Goal: Transaction & Acquisition: Purchase product/service

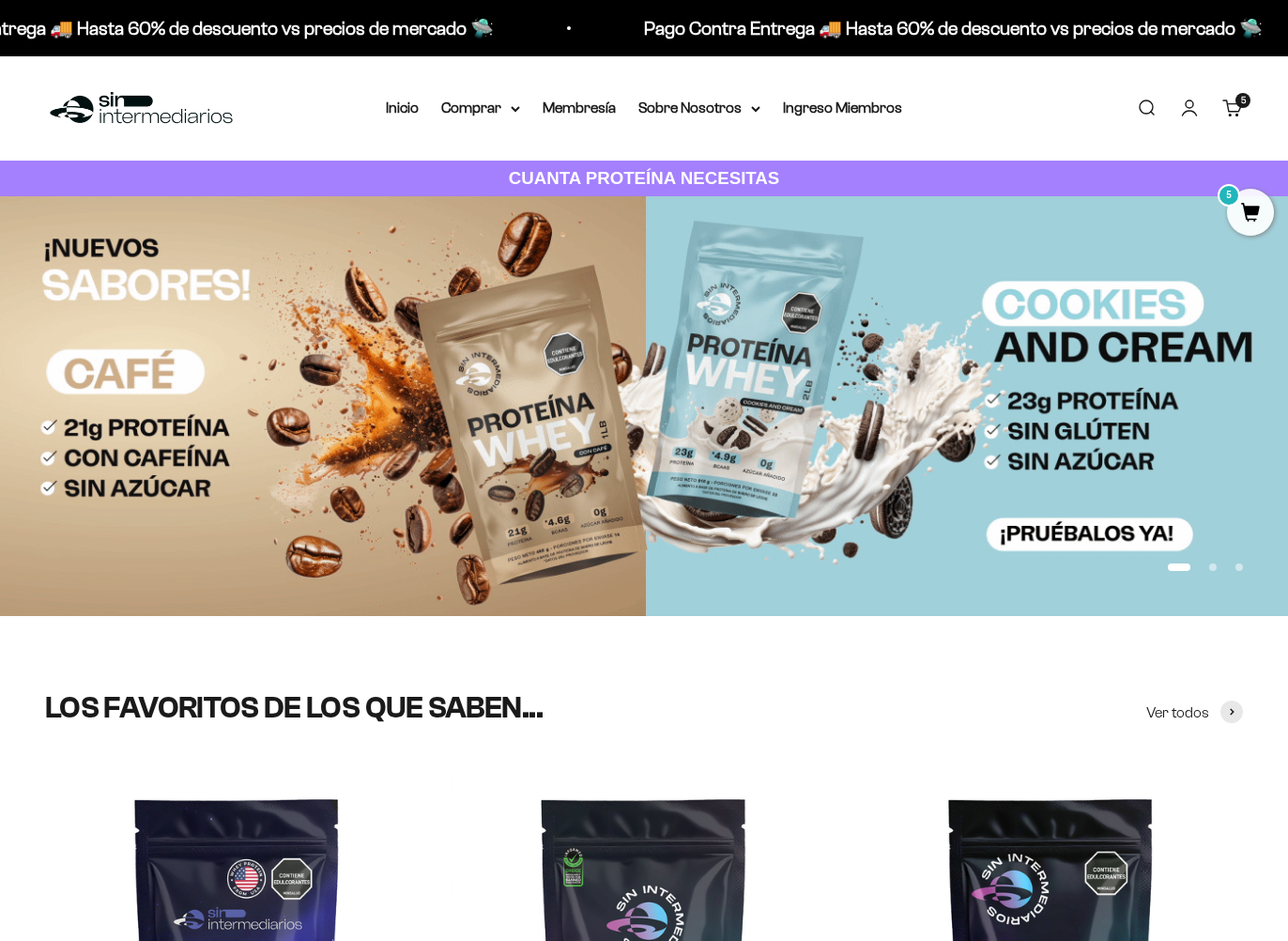
click at [1228, 107] on link "Carrito 5 artículos 5" at bounding box center [1233, 108] width 21 height 21
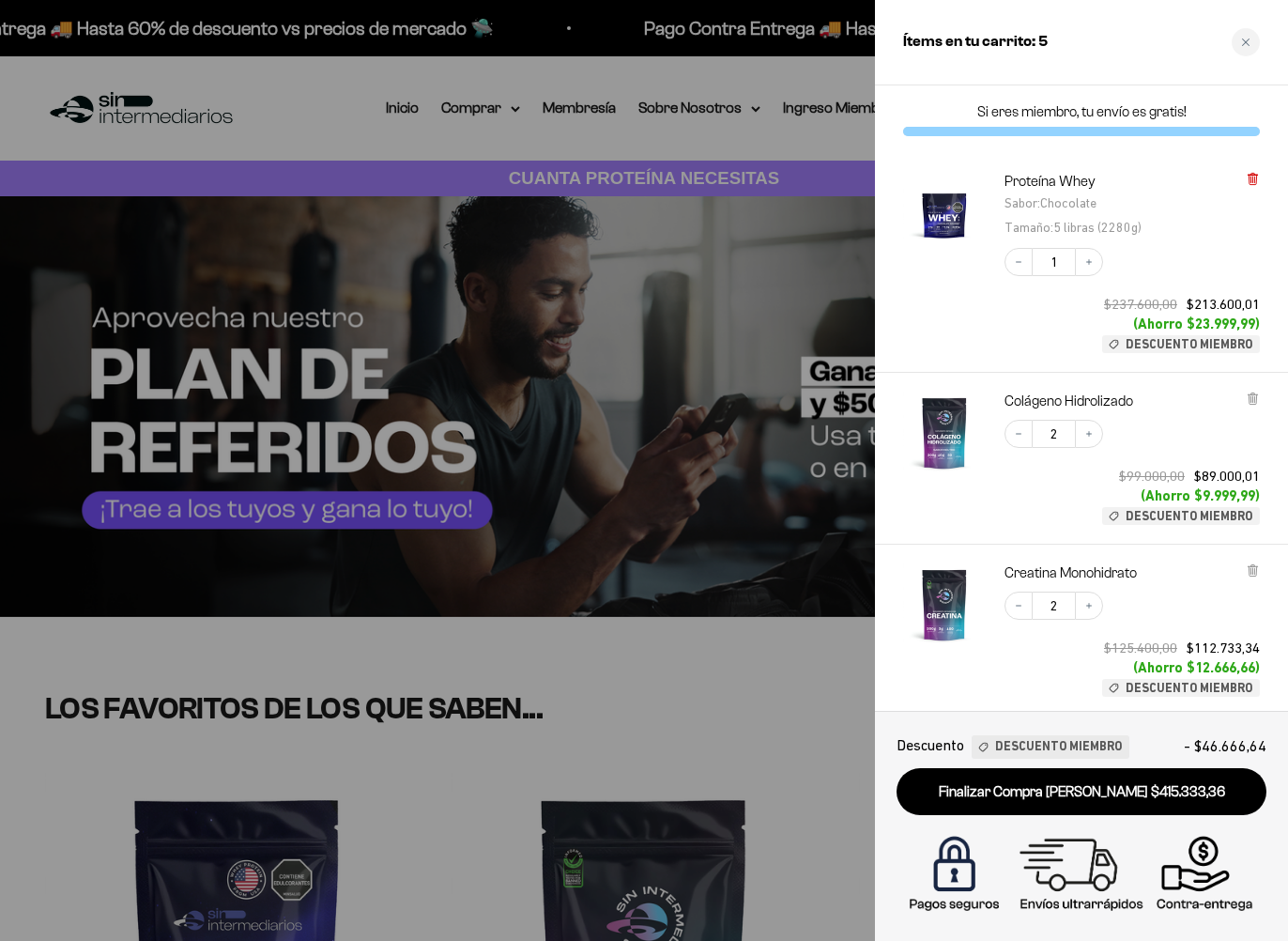
click at [1256, 182] on icon at bounding box center [1252, 179] width 8 height 9
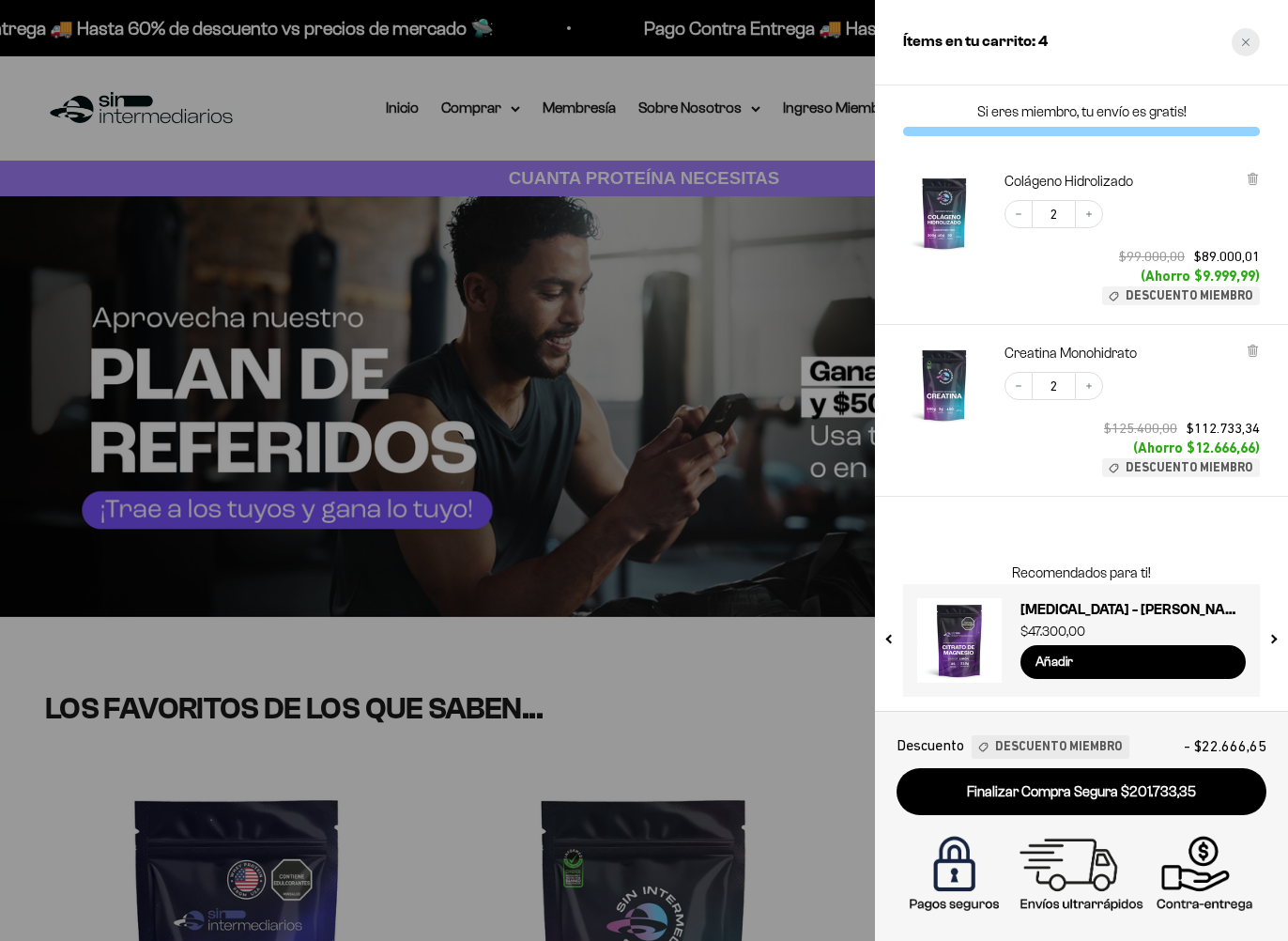
click at [1248, 43] on icon "Close cart" at bounding box center [1245, 42] width 9 height 9
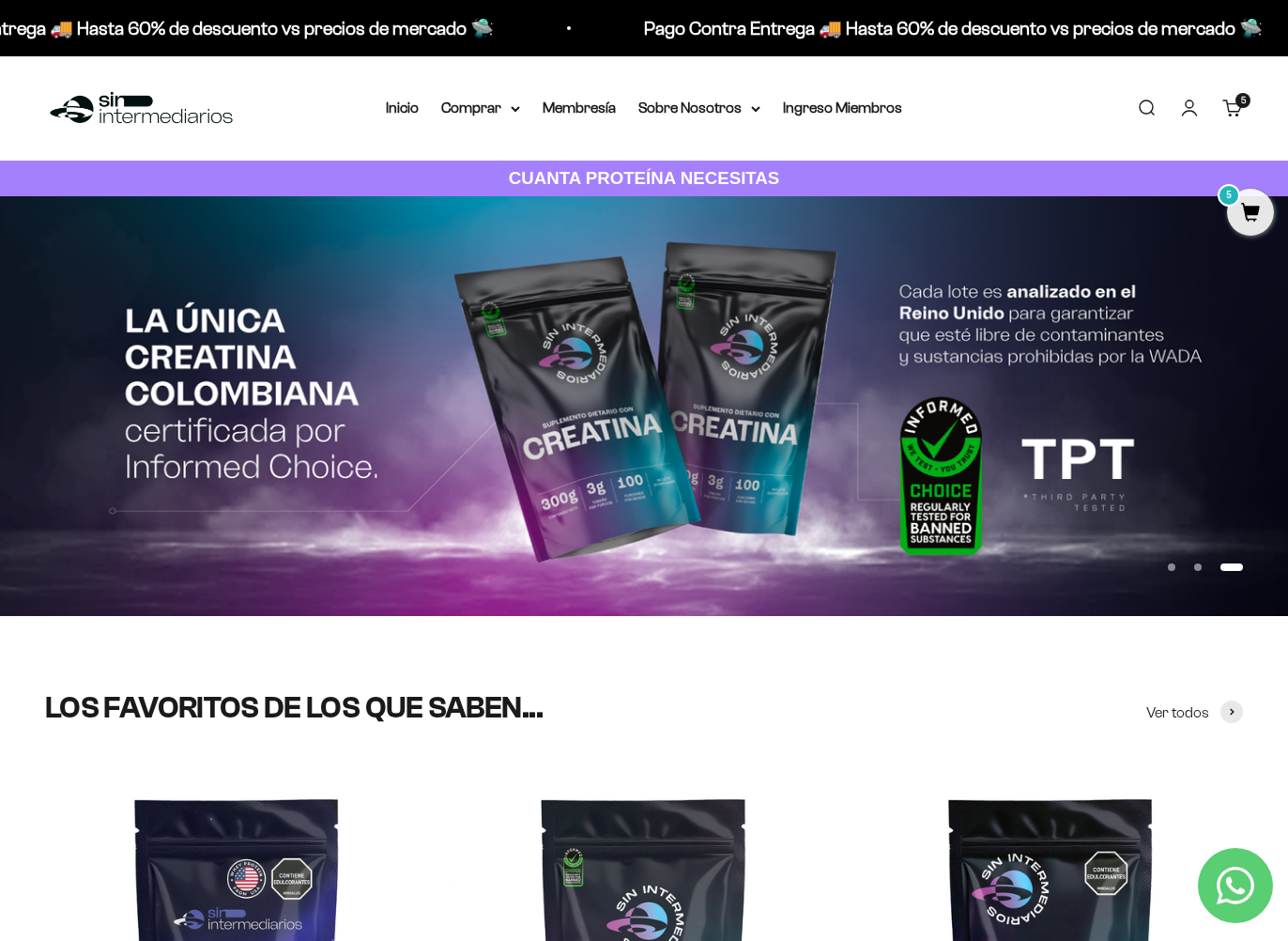
click at [1152, 110] on link "Buscar" at bounding box center [1146, 108] width 21 height 21
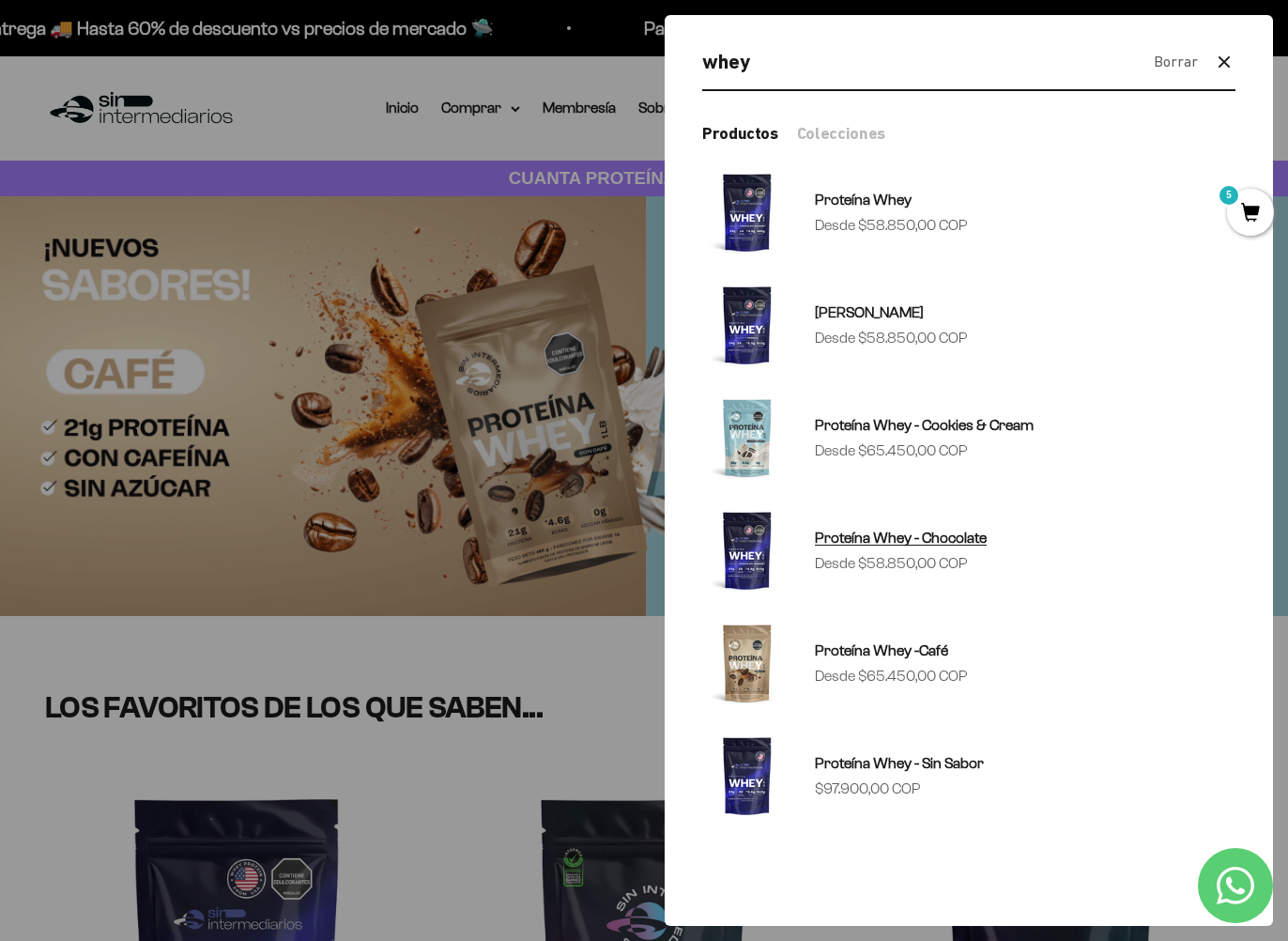
type input "whey"
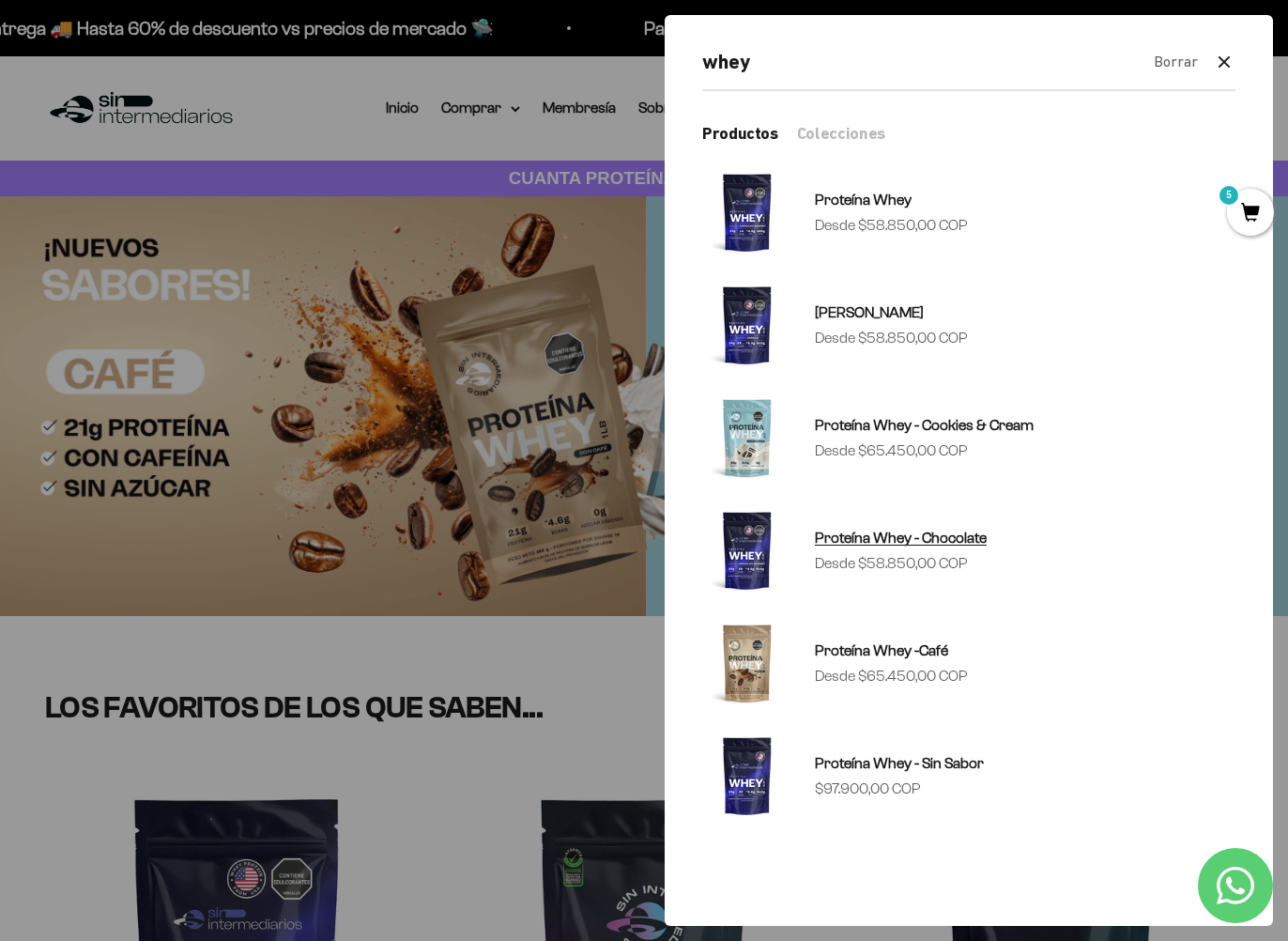
click at [885, 543] on span "Proteína Whey - Chocolate" at bounding box center [901, 537] width 172 height 16
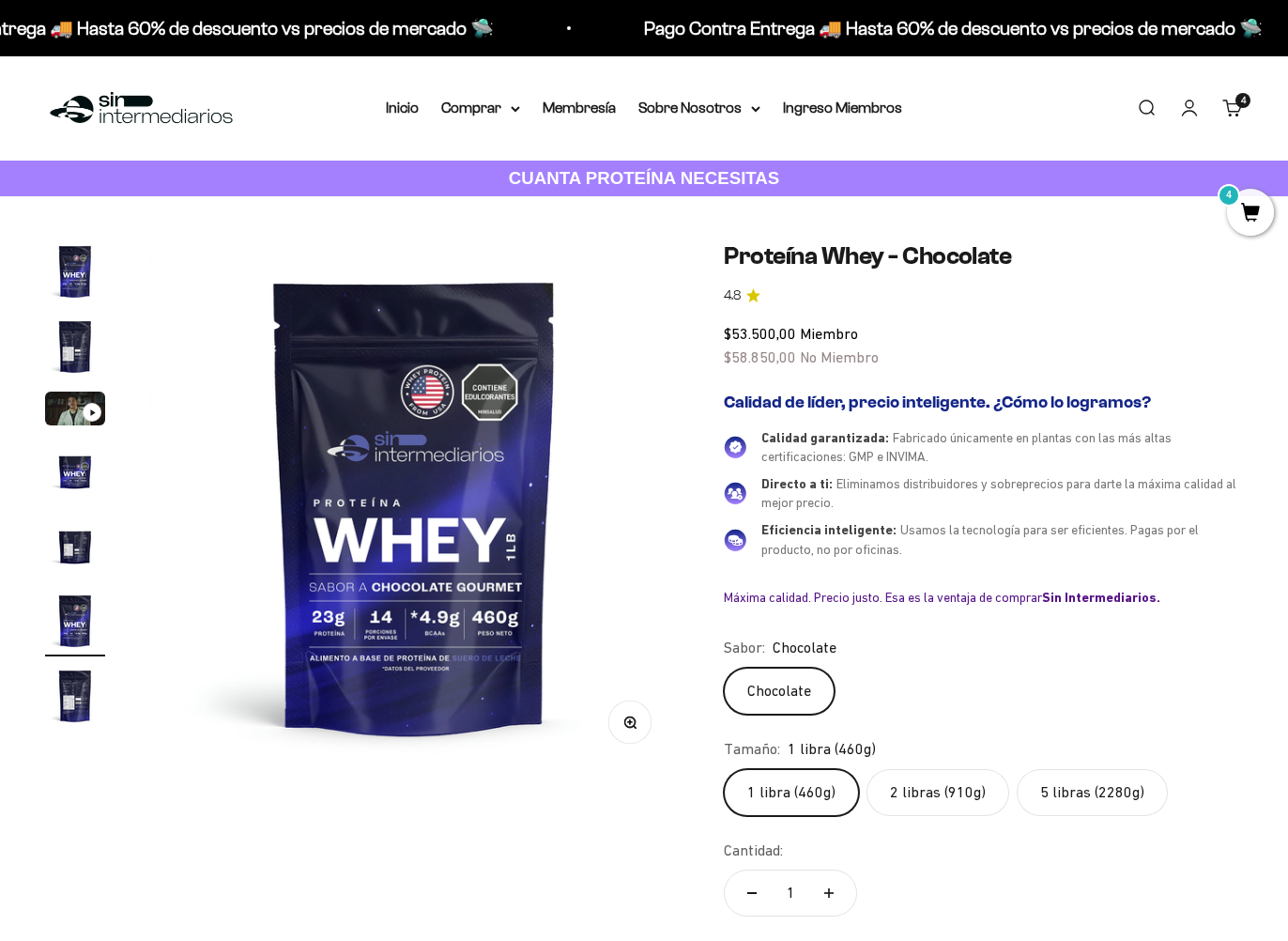
click at [1128, 782] on label "5 libras (2280g)" at bounding box center [1092, 792] width 151 height 47
click at [724, 769] on input "5 libras (2280g)" at bounding box center [723, 768] width 1 height 1
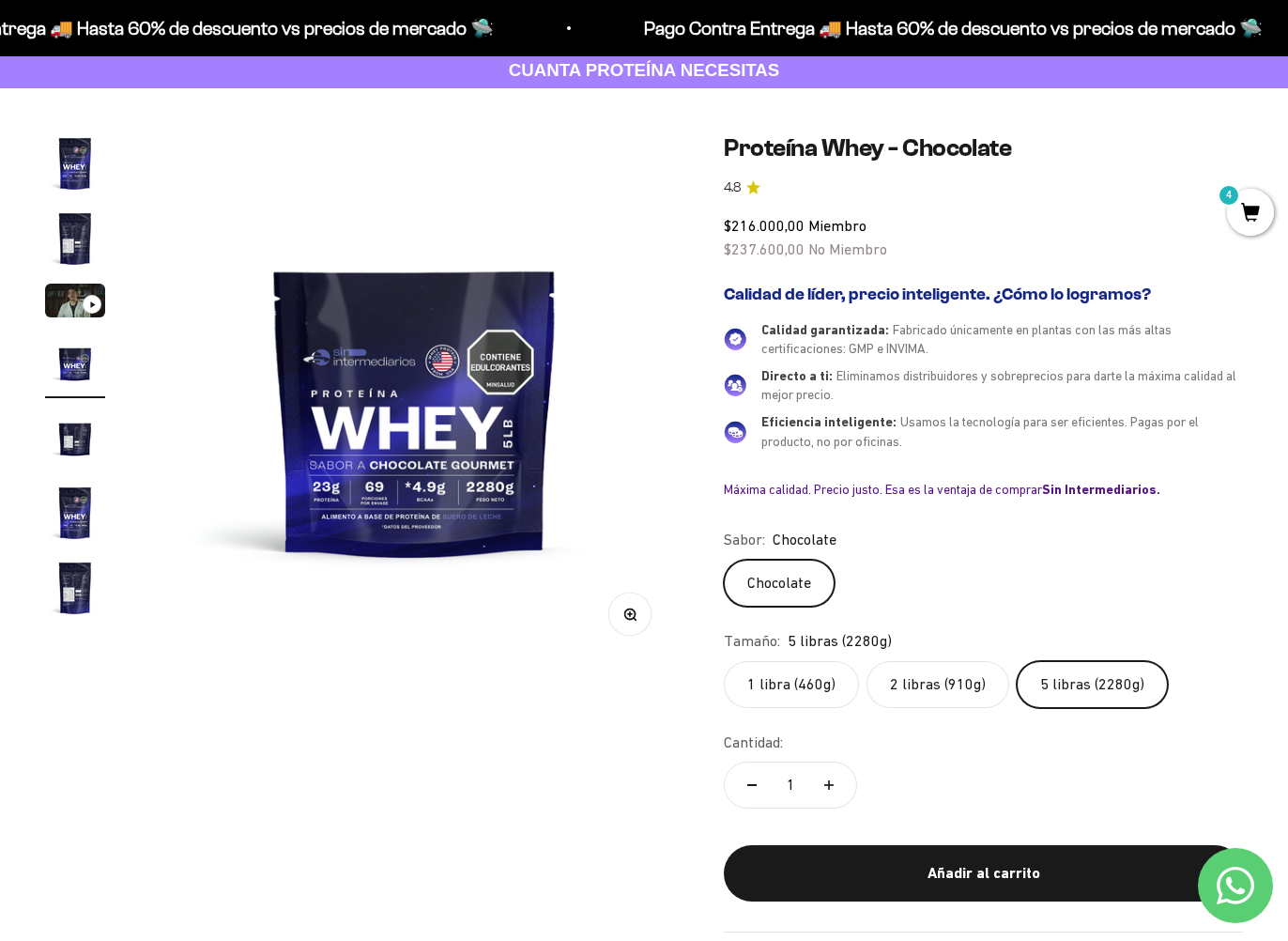
scroll to position [110, 0]
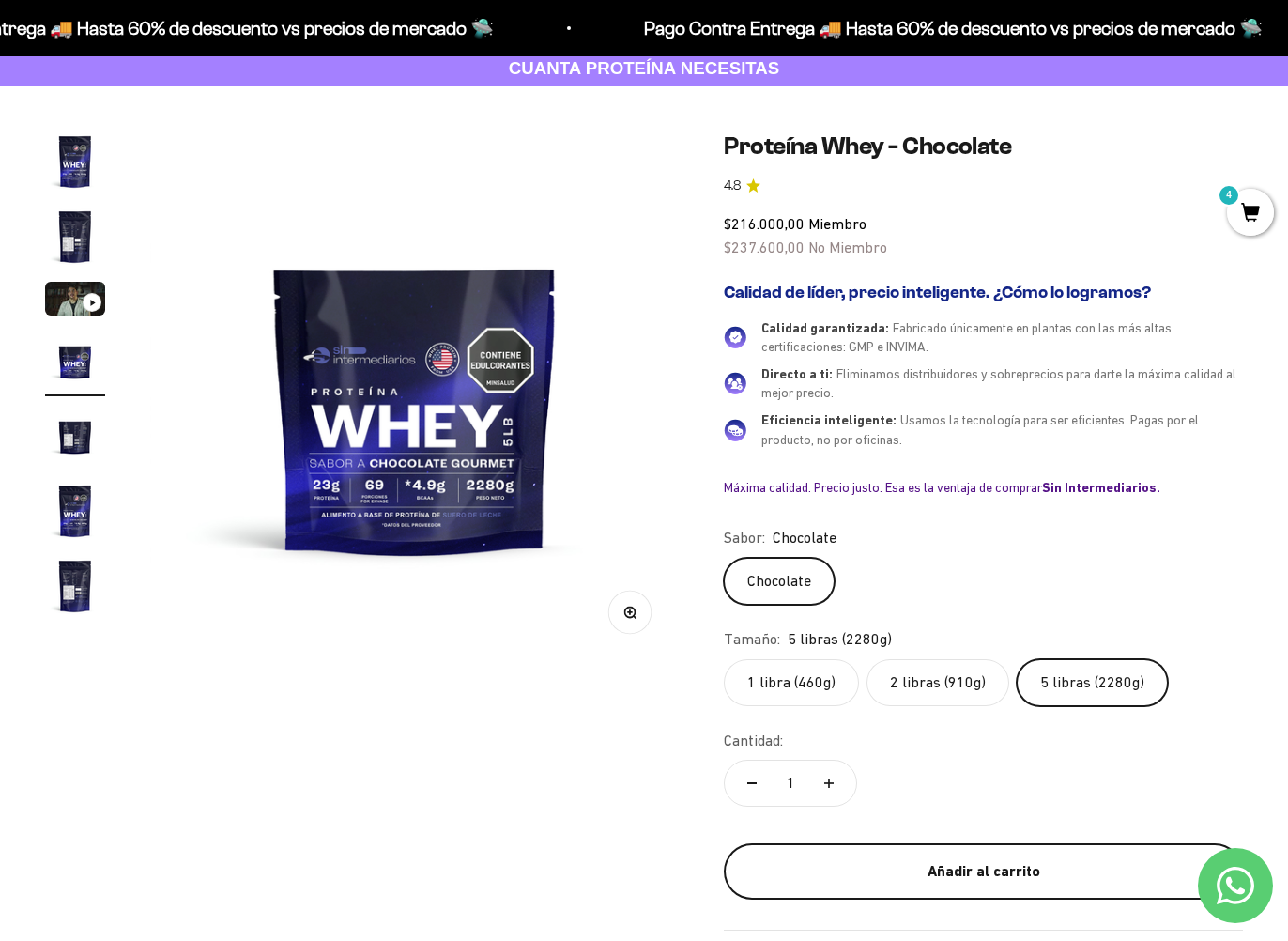
click at [877, 859] on div "Añadir al carrito" at bounding box center [983, 871] width 444 height 25
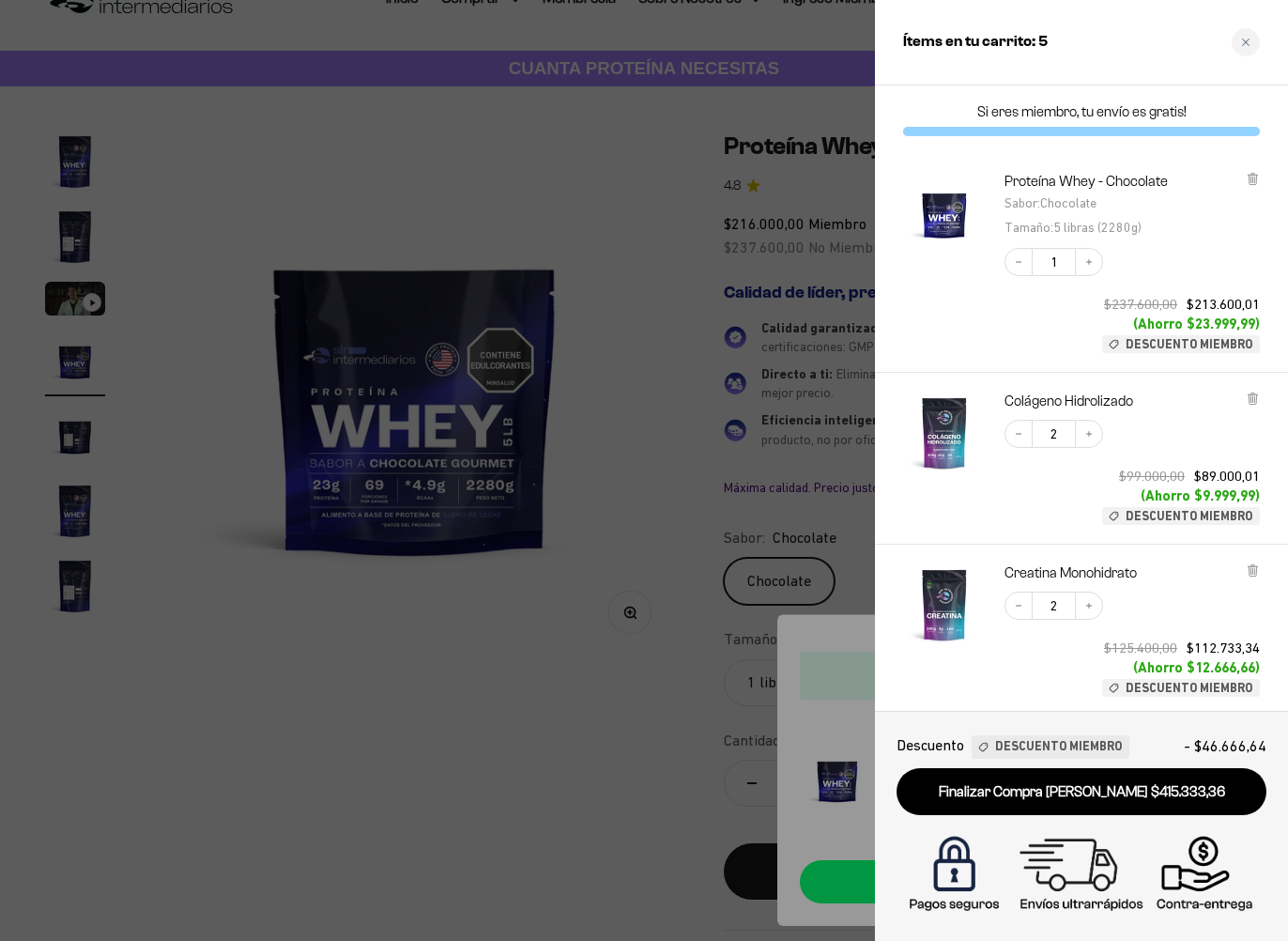
scroll to position [0, 0]
click at [1240, 45] on div "Close cart" at bounding box center [1245, 42] width 28 height 28
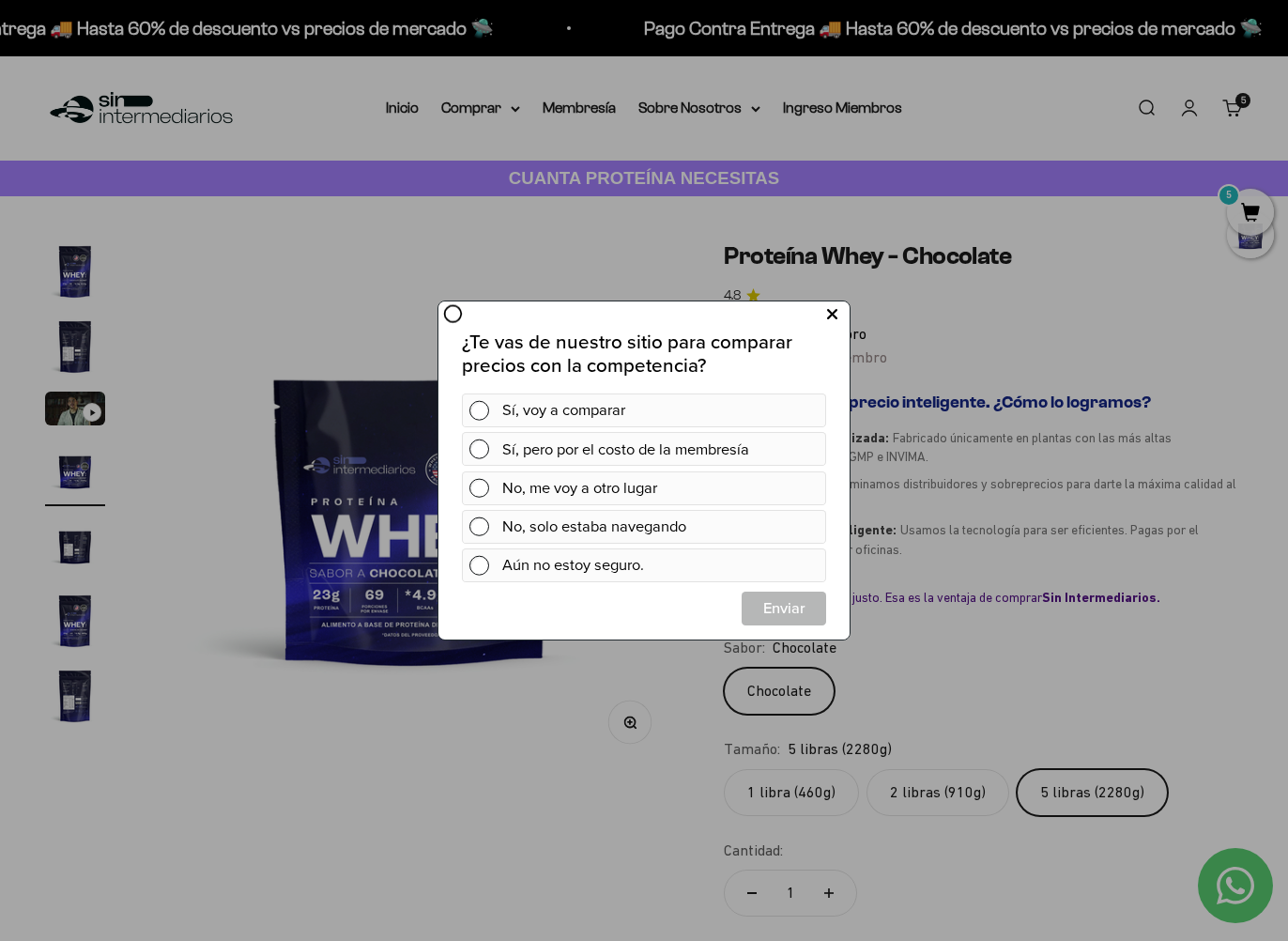
click at [832, 321] on icon at bounding box center [832, 316] width 10 height 26
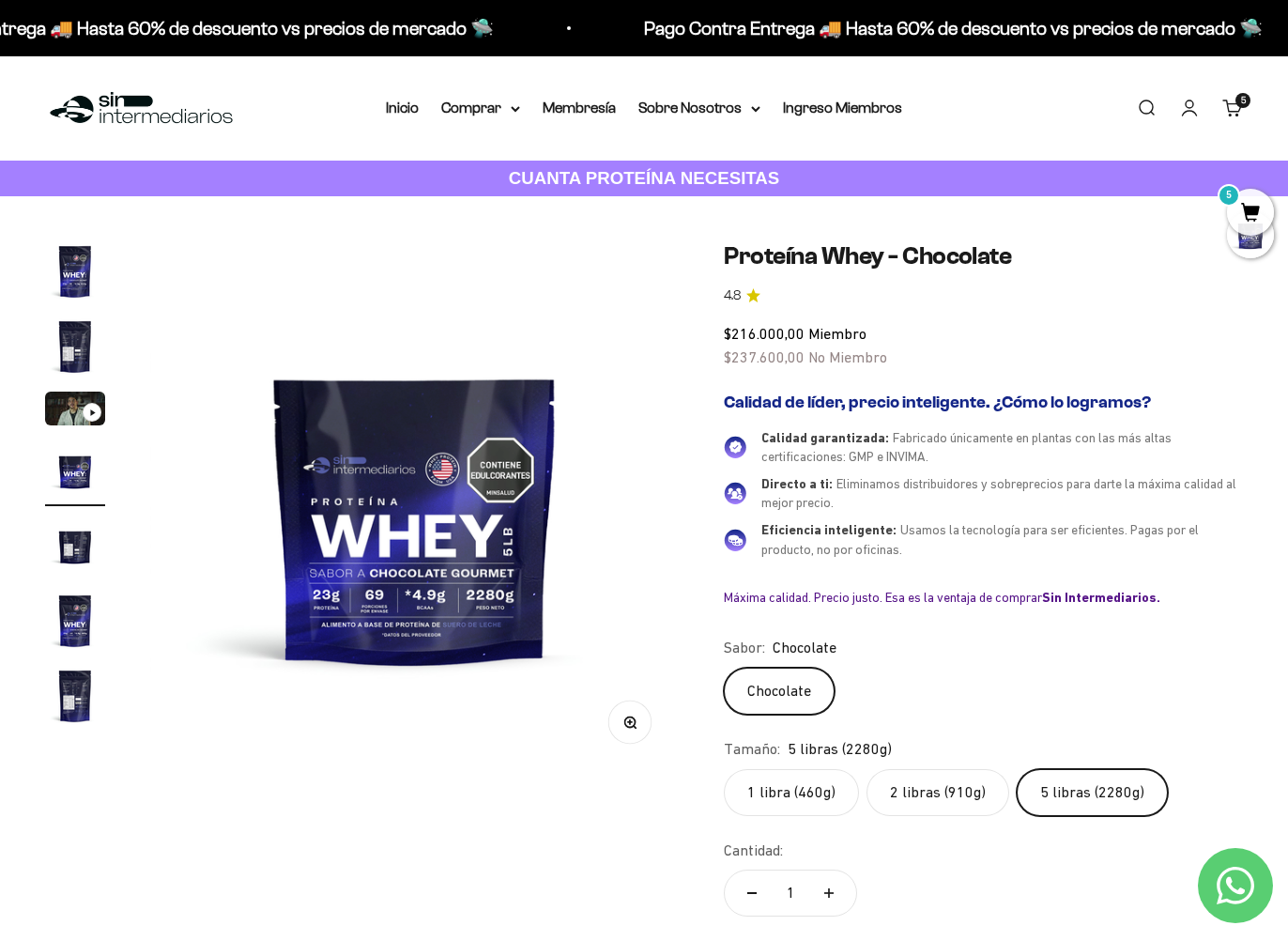
click at [1232, 105] on link "Carrito 5" at bounding box center [1233, 108] width 21 height 21
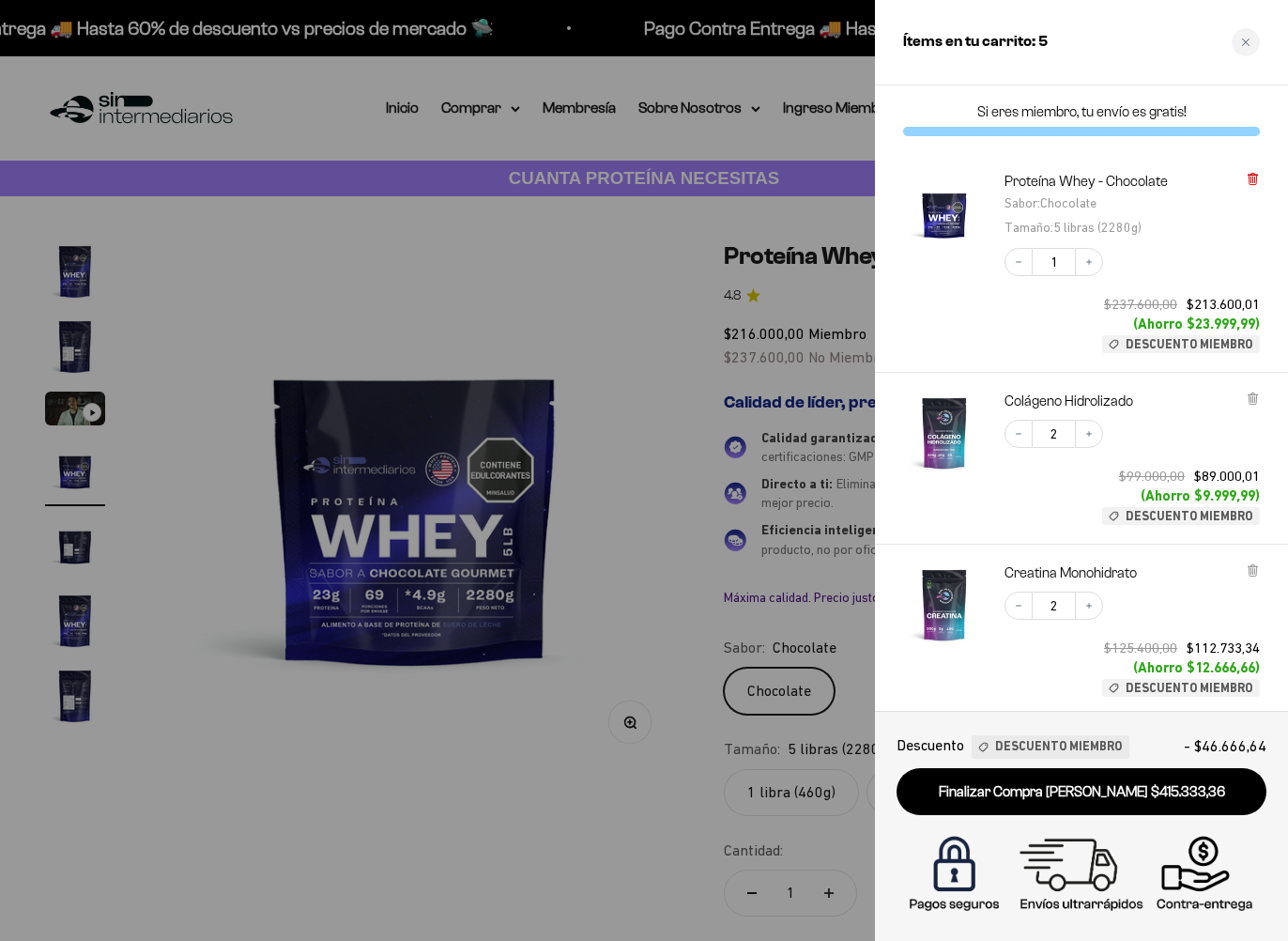
click at [1254, 184] on icon at bounding box center [1252, 179] width 8 height 9
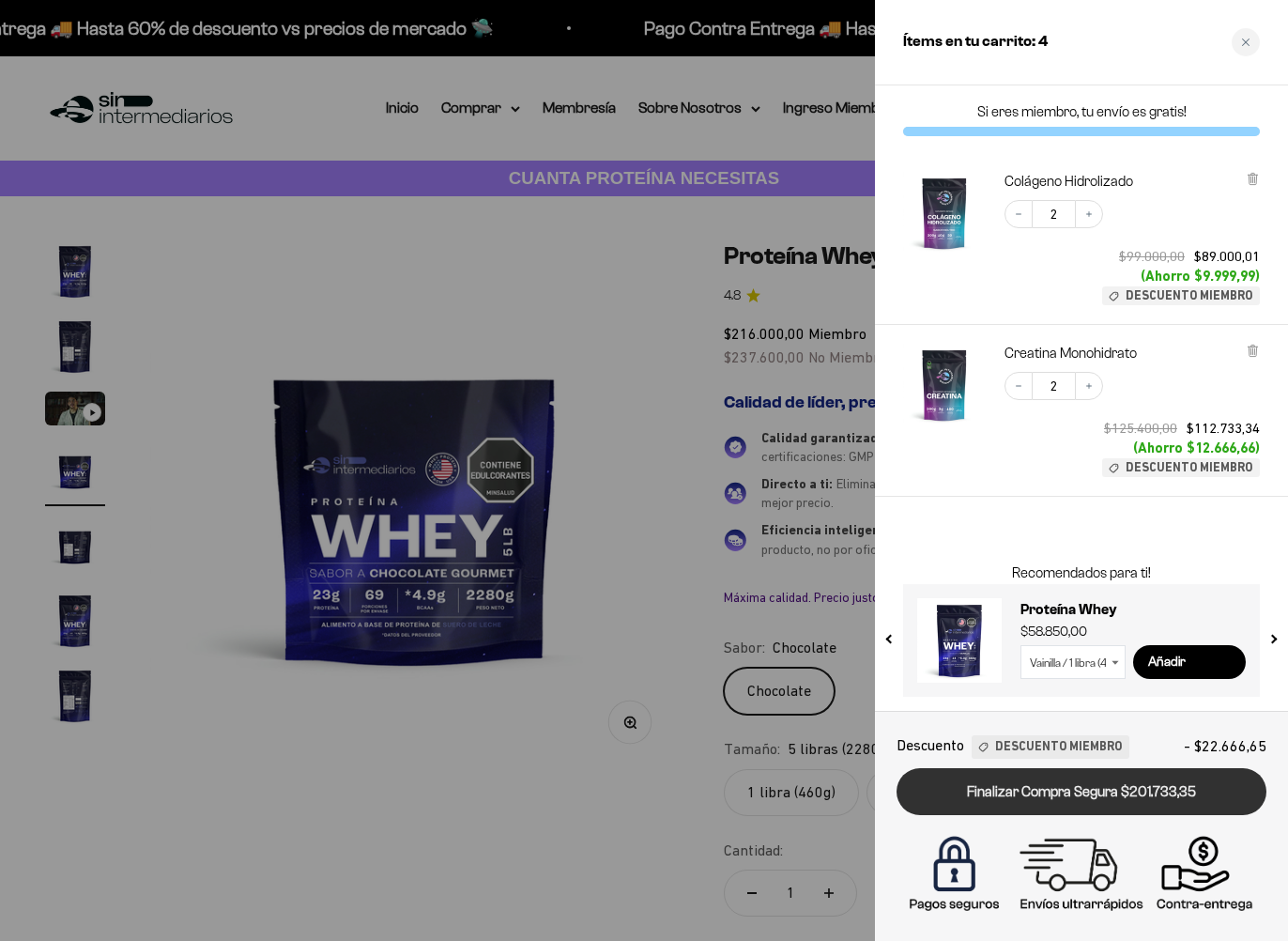
click at [1123, 799] on link "Finalizar Compra Segura $201.733,35" at bounding box center [1081, 792] width 370 height 47
